Goal: Communication & Community: Participate in discussion

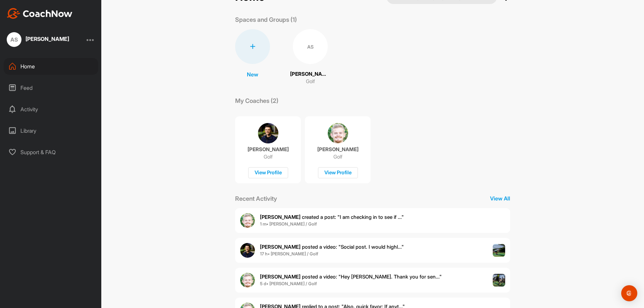
scroll to position [54, 0]
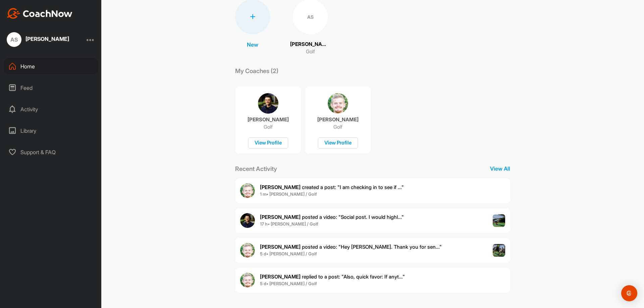
click at [321, 218] on span "[PERSON_NAME] posted a video : " Social post. I would highl... "" at bounding box center [332, 217] width 144 height 6
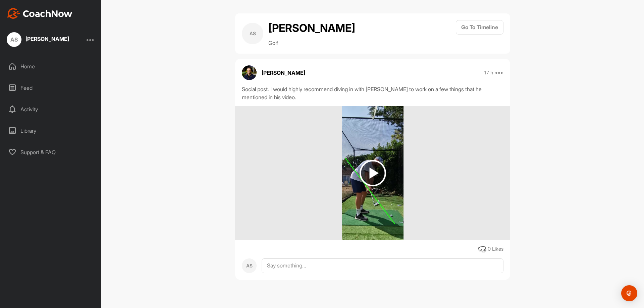
click at [371, 174] on img at bounding box center [372, 173] width 26 height 26
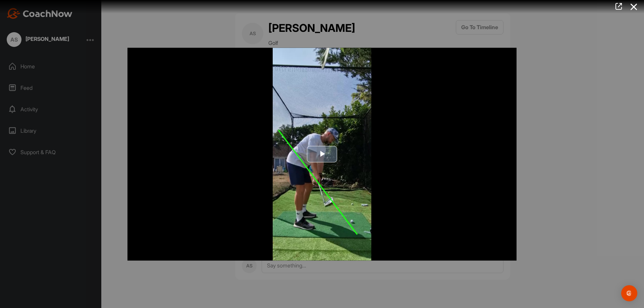
click at [322, 154] on span "Video Player" at bounding box center [322, 154] width 0 height 0
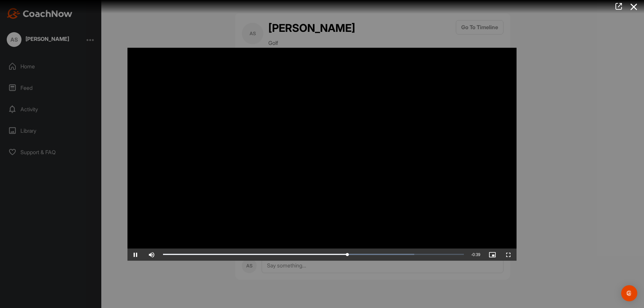
click at [359, 199] on video "Video Player" at bounding box center [321, 154] width 389 height 213
click at [406, 113] on video "Video Player" at bounding box center [321, 154] width 389 height 213
click at [137, 254] on span "Video Player" at bounding box center [135, 254] width 16 height 0
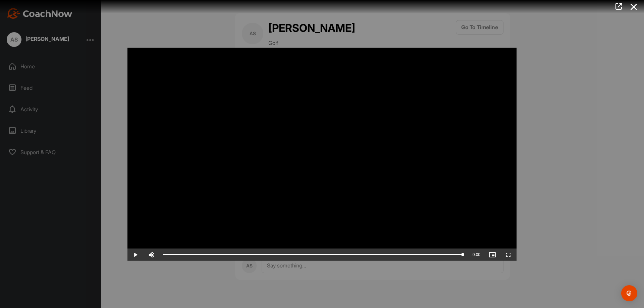
click at [557, 160] on div at bounding box center [322, 154] width 644 height 308
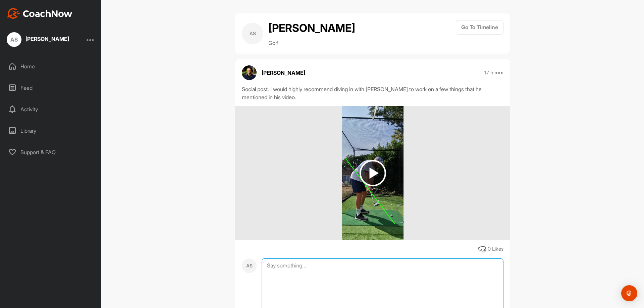
click at [348, 258] on textarea at bounding box center [382, 291] width 242 height 67
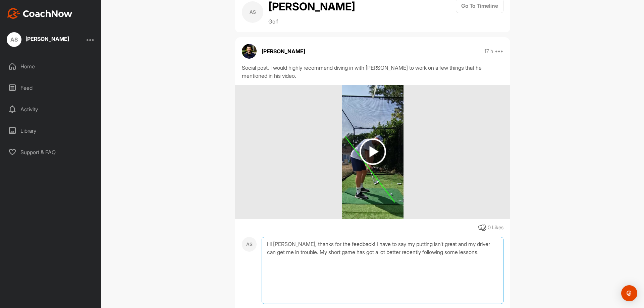
scroll to position [34, 0]
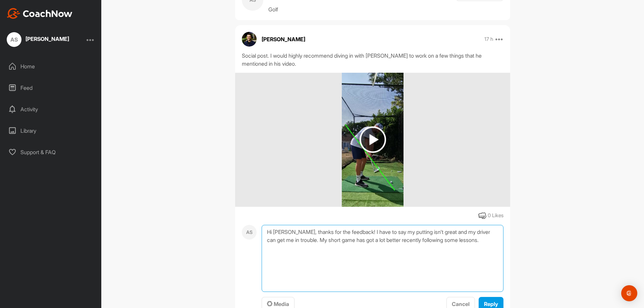
click at [355, 232] on textarea "Hi [PERSON_NAME], thanks for the feedback! I have to say my putting isn't great…" at bounding box center [382, 258] width 242 height 67
click at [329, 231] on textarea "Hi [PERSON_NAME], thanks for the feedback! I have to say my putting isn't great…" at bounding box center [382, 258] width 242 height 67
click at [377, 231] on textarea "Hi [PERSON_NAME], thanks for the positive feedback! I have to say my putting is…" at bounding box center [382, 258] width 242 height 67
click at [306, 248] on textarea "Hi [PERSON_NAME], thanks for the positive feedback! I have to say my putting is…" at bounding box center [382, 258] width 242 height 67
drag, startPoint x: 321, startPoint y: 254, endPoint x: 338, endPoint y: 242, distance: 20.4
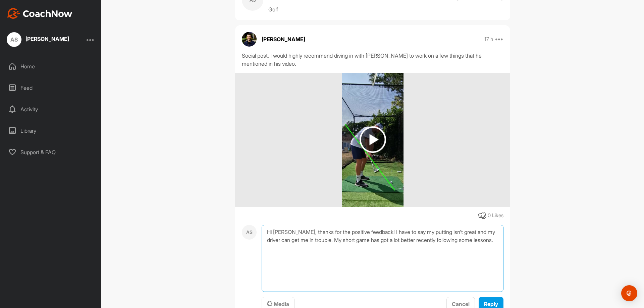
click at [338, 242] on textarea "Hi [PERSON_NAME], thanks for the positive feedback! I have to say my putting is…" at bounding box center [382, 258] width 242 height 67
click at [467, 230] on textarea "Hi [PERSON_NAME], thanks for the positive feedback! I have to say my putting is…" at bounding box center [382, 258] width 242 height 67
click at [377, 232] on textarea "Hi [PERSON_NAME], thanks for the positive feedback! I have to say my putting is…" at bounding box center [382, 258] width 242 height 67
click at [397, 240] on textarea "Hi [PERSON_NAME], thanks for the positive feedback! I have to say my putting is…" at bounding box center [382, 258] width 242 height 67
click at [378, 233] on textarea "Hi [PERSON_NAME], thanks for the positive feedback! I have to say my putting is…" at bounding box center [382, 258] width 242 height 67
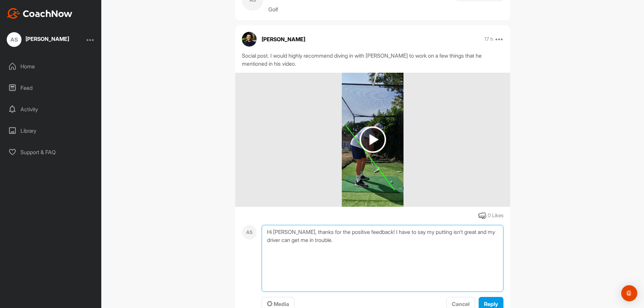
paste textarea "My short game has got a lot better recently following some lessons."
click at [423, 240] on textarea "Hi [PERSON_NAME], thanks for the positive feedback! My short game has got a lot…" at bounding box center [382, 258] width 242 height 67
click at [414, 252] on textarea "Hi [PERSON_NAME], thanks for the positive feedback! My short game has got a lot…" at bounding box center [382, 258] width 242 height 67
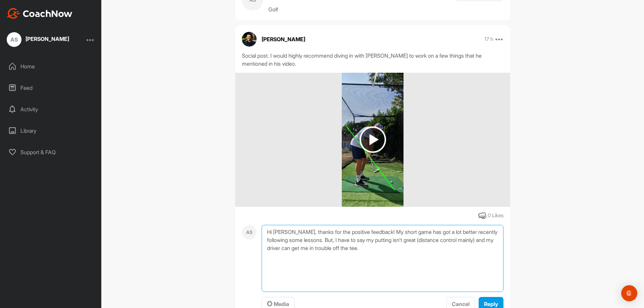
click at [419, 240] on textarea "Hi [PERSON_NAME], thanks for the positive feedback! My short game has got a lot…" at bounding box center [382, 258] width 242 height 67
click at [423, 238] on textarea "Hi [PERSON_NAME], thanks for the positive feedback! My short game has got a lot…" at bounding box center [382, 258] width 242 height 67
drag, startPoint x: 468, startPoint y: 239, endPoint x: 427, endPoint y: 240, distance: 40.9
click at [427, 240] on textarea "Hi [PERSON_NAME], thanks for the positive feedback! My short game has got a lot…" at bounding box center [382, 258] width 242 height 67
drag, startPoint x: 484, startPoint y: 241, endPoint x: 471, endPoint y: 239, distance: 12.8
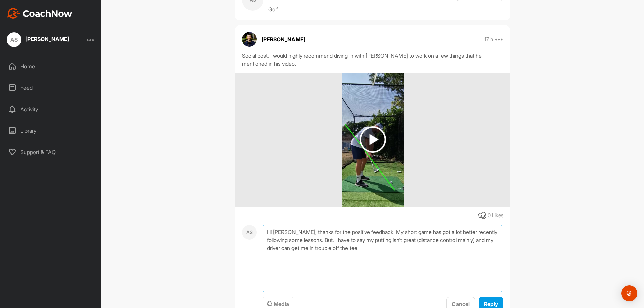
click at [471, 239] on textarea "Hi [PERSON_NAME], thanks for the positive feedback! My short game has got a lot…" at bounding box center [382, 258] width 242 height 67
click at [312, 254] on textarea "Hi [PERSON_NAME], thanks for the positive feedback! My short game has got a lot…" at bounding box center [382, 258] width 242 height 67
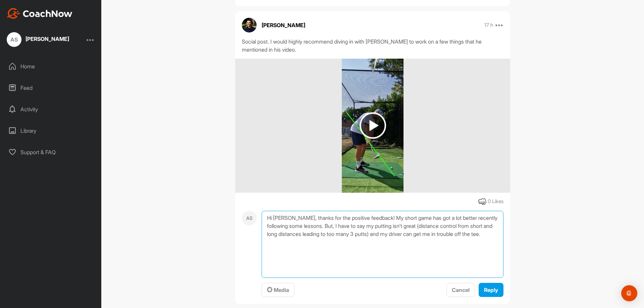
scroll to position [59, 0]
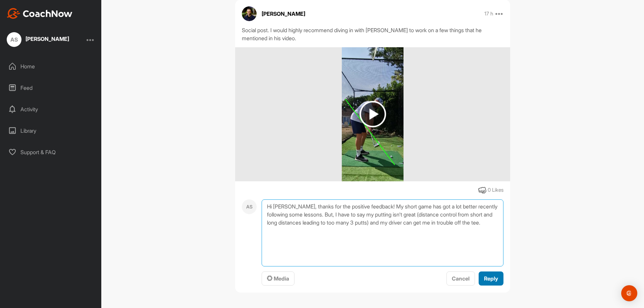
type textarea "Hi [PERSON_NAME], thanks for the positive feedback! My short game has got a lot…"
click at [491, 278] on span "Reply" at bounding box center [491, 278] width 14 height 7
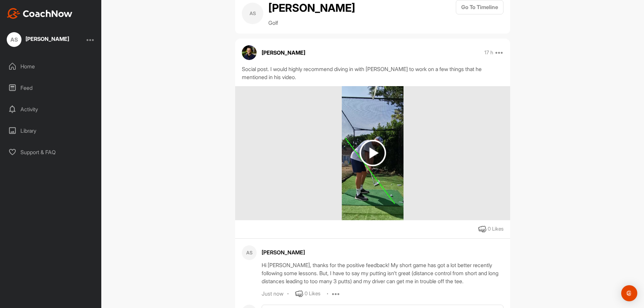
scroll to position [0, 0]
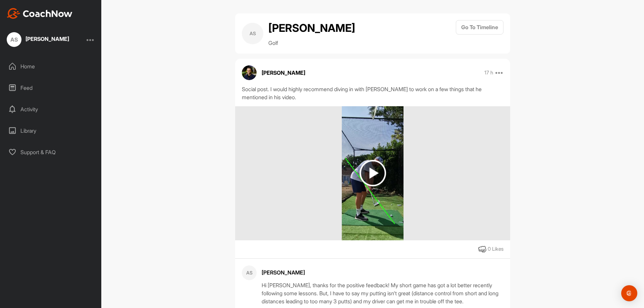
drag, startPoint x: 463, startPoint y: 75, endPoint x: 479, endPoint y: 71, distance: 16.7
click at [464, 75] on div "[PERSON_NAME] 17 h Report Delete" at bounding box center [372, 72] width 275 height 15
click at [473, 26] on button "Go To Timeline" at bounding box center [479, 27] width 48 height 14
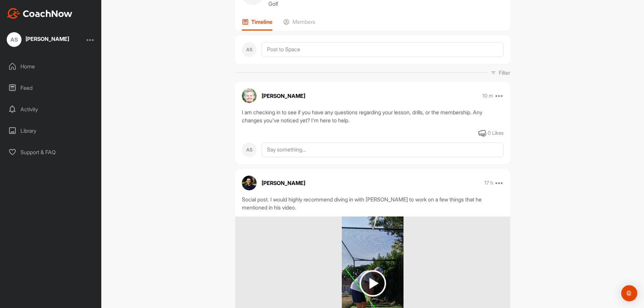
scroll to position [34, 0]
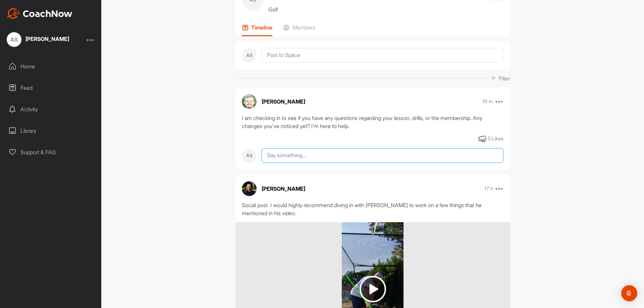
click at [314, 157] on textarea at bounding box center [382, 155] width 242 height 15
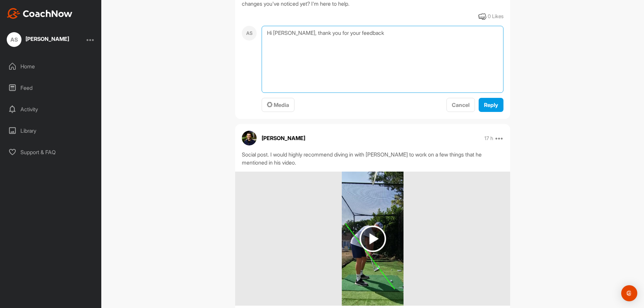
scroll to position [168, 0]
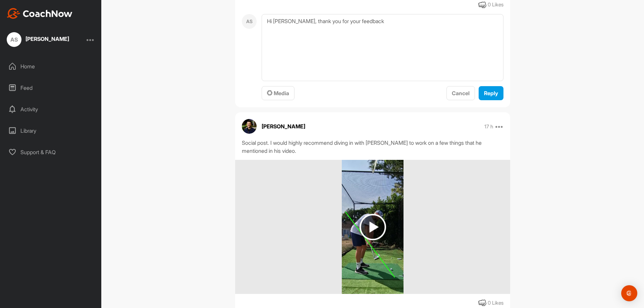
click at [372, 225] on img at bounding box center [372, 227] width 26 height 26
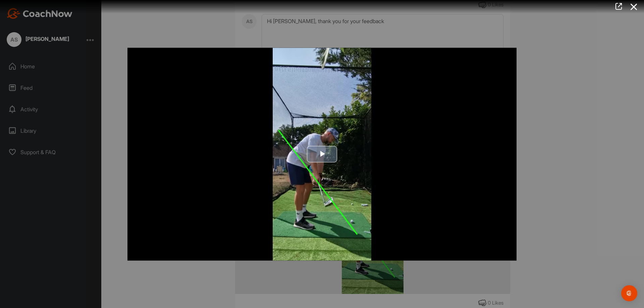
click at [322, 154] on span "Video Player" at bounding box center [322, 154] width 0 height 0
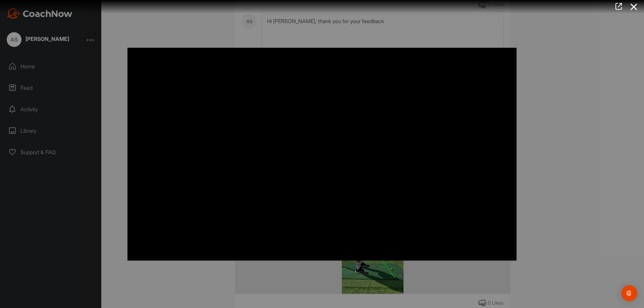
click at [358, 144] on video "Video Player" at bounding box center [321, 154] width 389 height 213
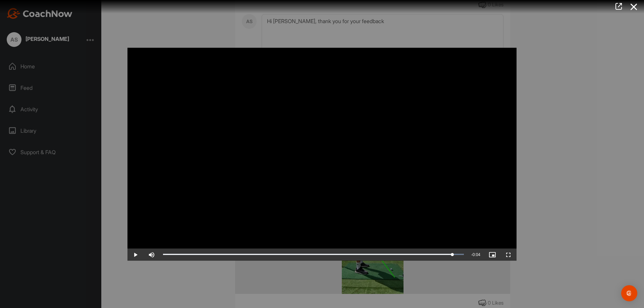
click at [563, 120] on div at bounding box center [322, 154] width 644 height 308
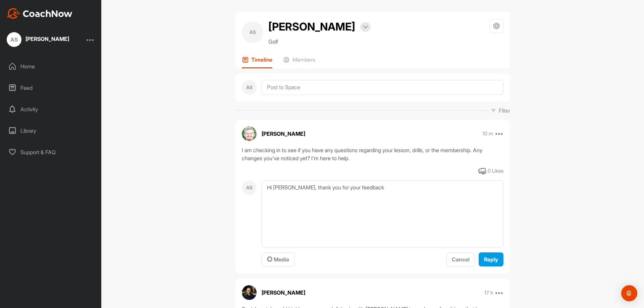
scroll to position [0, 0]
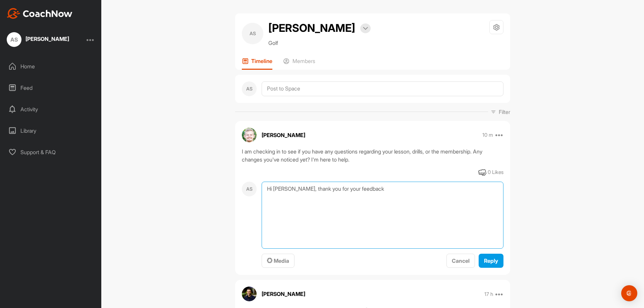
click at [370, 192] on textarea "Hi [PERSON_NAME], thank you for your feedback" at bounding box center [382, 215] width 242 height 67
click at [395, 190] on textarea "Hi [PERSON_NAME], thank you for your feedback! Regarding" at bounding box center [382, 215] width 242 height 67
drag, startPoint x: 379, startPoint y: 200, endPoint x: 366, endPoint y: 198, distance: 13.3
click at [366, 198] on textarea "Hi [PERSON_NAME], thank you for your feedback! What are some good drills to rot…" at bounding box center [382, 215] width 242 height 67
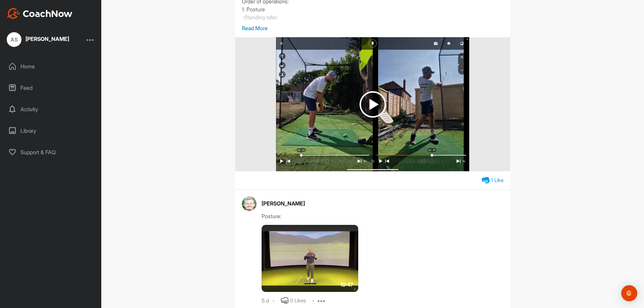
scroll to position [737, 0]
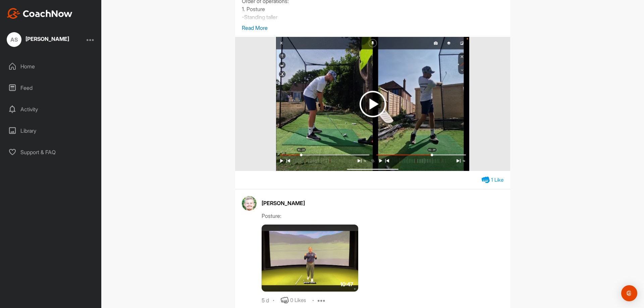
click at [371, 117] on img at bounding box center [372, 104] width 26 height 26
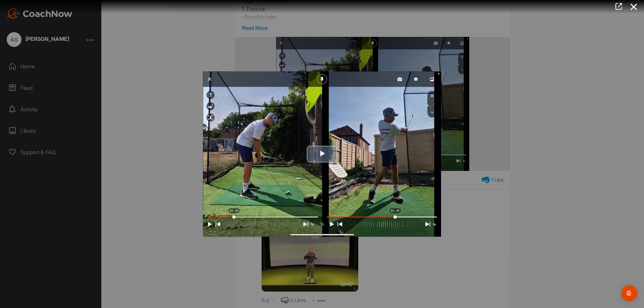
click at [322, 154] on span "Video Player" at bounding box center [322, 154] width 0 height 0
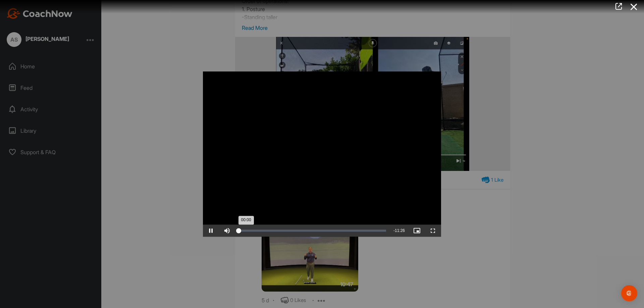
click at [289, 231] on div "Loaded : 1.60% 03:58 00:00" at bounding box center [311, 231] width 147 height 2
click at [325, 230] on div "Loaded : 63.18% 06:39 06:39" at bounding box center [313, 231] width 150 height 2
click at [326, 230] on div "06:41" at bounding box center [281, 231] width 87 height 2
click at [210, 77] on video "Video Player" at bounding box center [322, 153] width 238 height 165
click at [210, 80] on video "Video Player" at bounding box center [322, 153] width 238 height 165
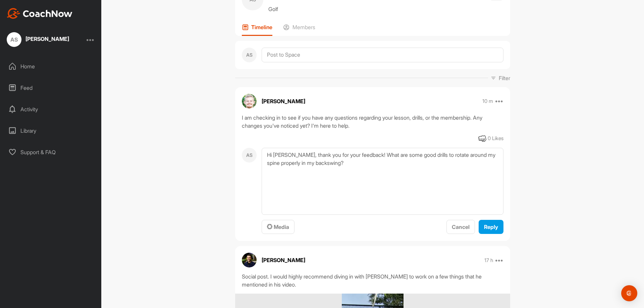
scroll to position [0, 0]
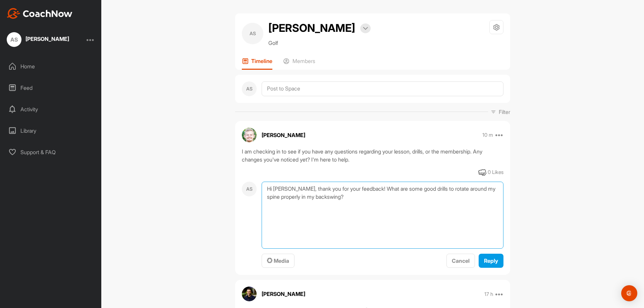
click at [364, 192] on textarea "Hi [PERSON_NAME], thank you for your feedback! What are some good drills to rot…" at bounding box center [382, 215] width 242 height 67
drag, startPoint x: 361, startPoint y: 198, endPoint x: 387, endPoint y: 189, distance: 27.7
click at [387, 189] on textarea "Hi [PERSON_NAME], thank you for your feedback! What are some good drills to rot…" at bounding box center [382, 215] width 242 height 67
drag, startPoint x: 370, startPoint y: 195, endPoint x: 362, endPoint y: 190, distance: 9.4
click at [362, 190] on textarea "Hi [PERSON_NAME], thank you for your feedback! What are some good drills to piv…" at bounding box center [382, 215] width 242 height 67
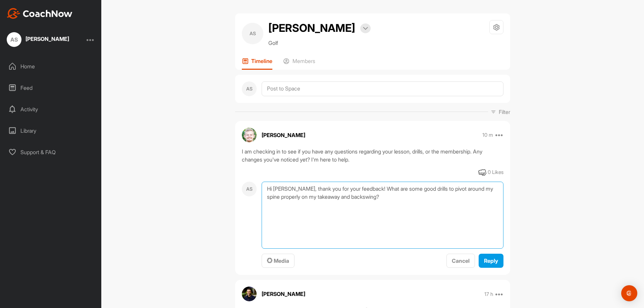
click at [407, 205] on textarea "Hi [PERSON_NAME], thank you for your feedback! What are some good drills to piv…" at bounding box center [382, 215] width 242 height 67
type textarea "Hi [PERSON_NAME], thank you for your feedback! What are some good drills to piv…"
click at [488, 263] on span "Reply" at bounding box center [491, 260] width 14 height 7
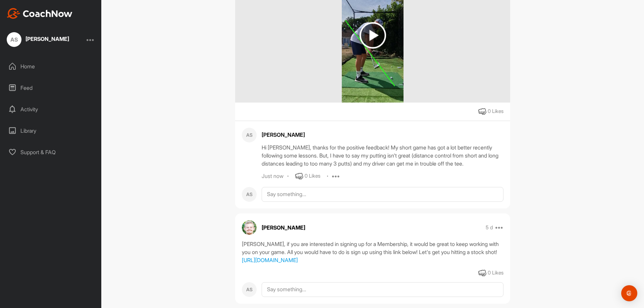
scroll to position [369, 0]
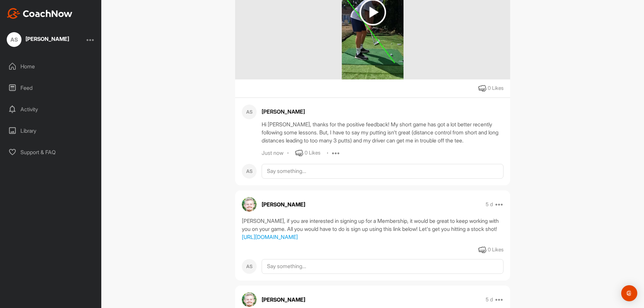
click at [417, 139] on div "Hi [PERSON_NAME], thanks for the positive feedback! My short game has got a lot…" at bounding box center [382, 132] width 242 height 24
click at [326, 170] on textarea at bounding box center [382, 171] width 242 height 15
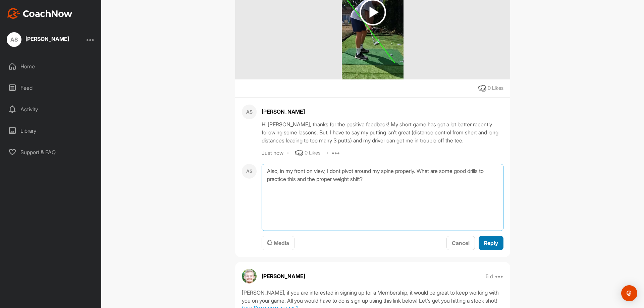
type textarea "Also, in my front on view, I dont pivot around my spine properly. What are some…"
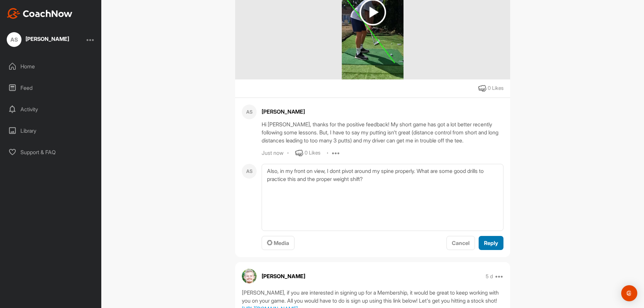
click at [492, 242] on span "Reply" at bounding box center [491, 243] width 14 height 7
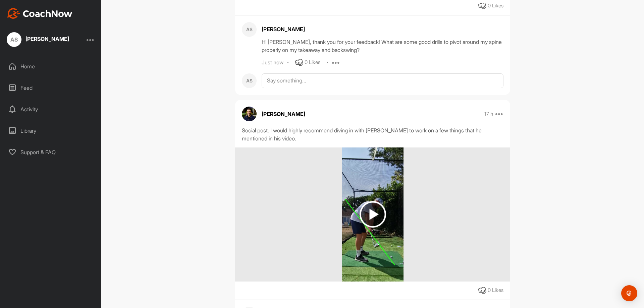
scroll to position [168, 0]
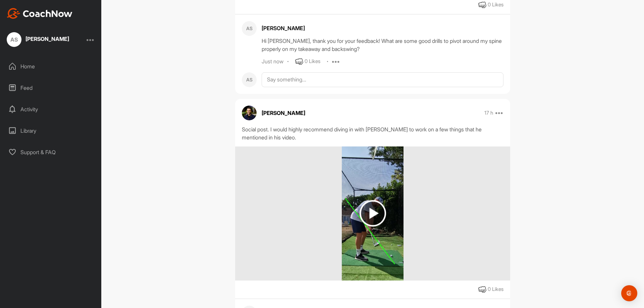
click at [372, 219] on img at bounding box center [372, 213] width 26 height 26
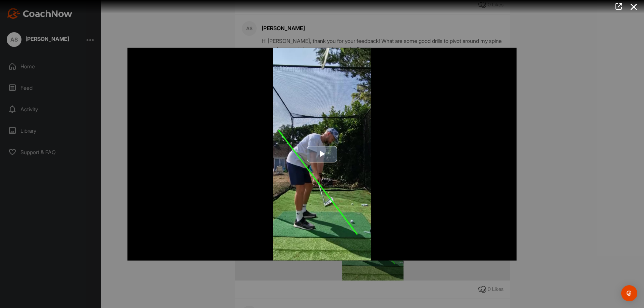
click at [322, 154] on span "Video Player" at bounding box center [322, 154] width 0 height 0
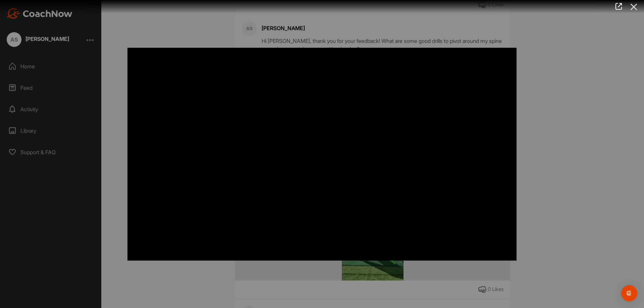
click at [635, 7] on icon at bounding box center [633, 7] width 15 height 12
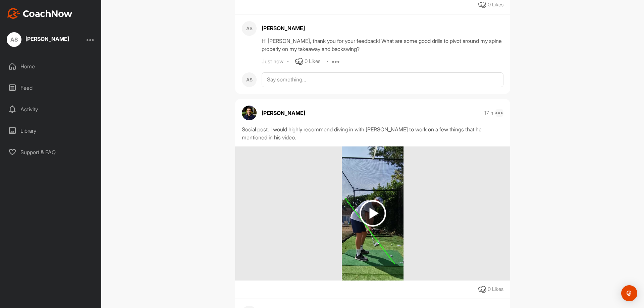
click at [497, 112] on icon at bounding box center [499, 113] width 8 height 8
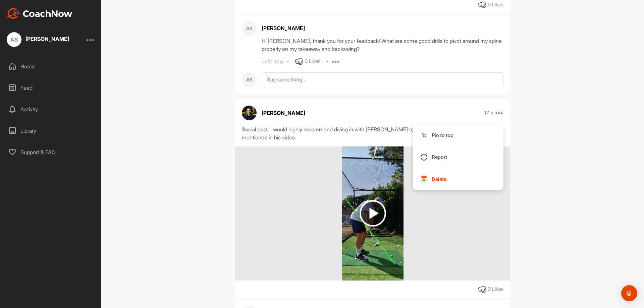
click at [497, 112] on icon at bounding box center [499, 113] width 8 height 8
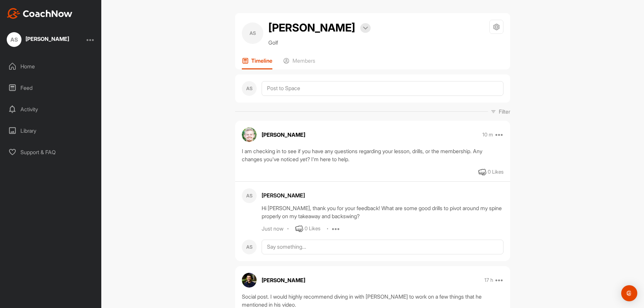
scroll to position [0, 0]
